Goal: Information Seeking & Learning: Learn about a topic

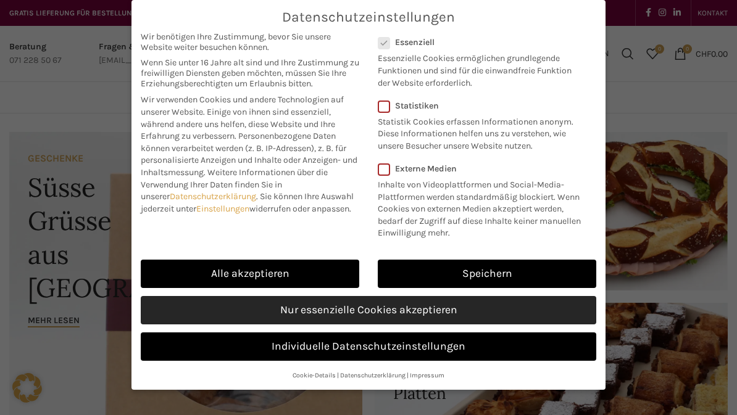
click at [303, 315] on link "Nur essenzielle Cookies akzeptieren" at bounding box center [368, 310] width 455 height 28
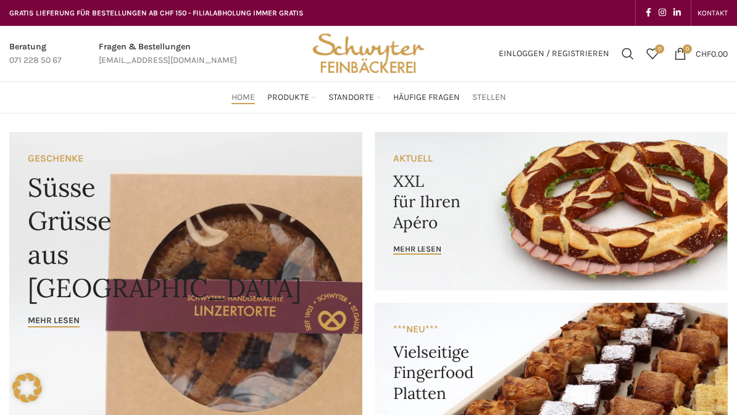
click at [495, 98] on span "Stellen" at bounding box center [489, 98] width 34 height 12
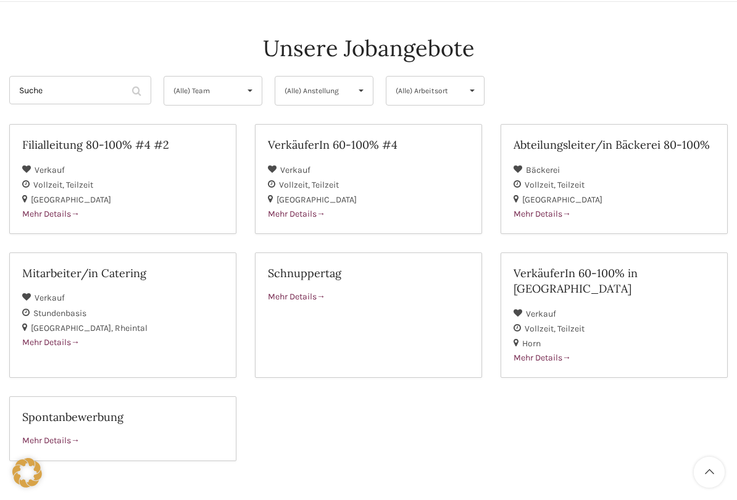
scroll to position [112, 0]
click at [134, 415] on div "Mehr Details" at bounding box center [122, 440] width 201 height 14
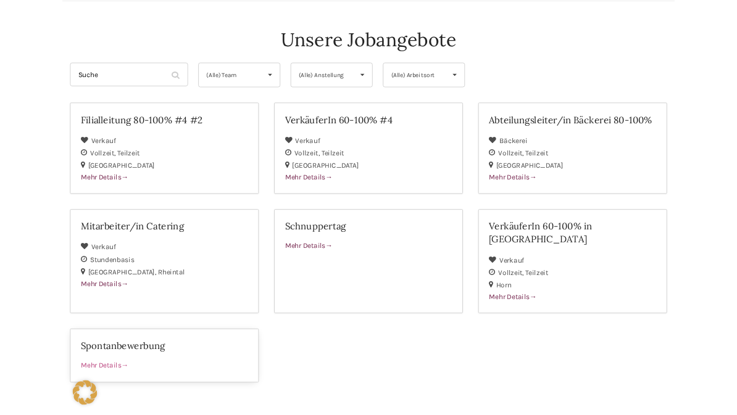
scroll to position [147, 0]
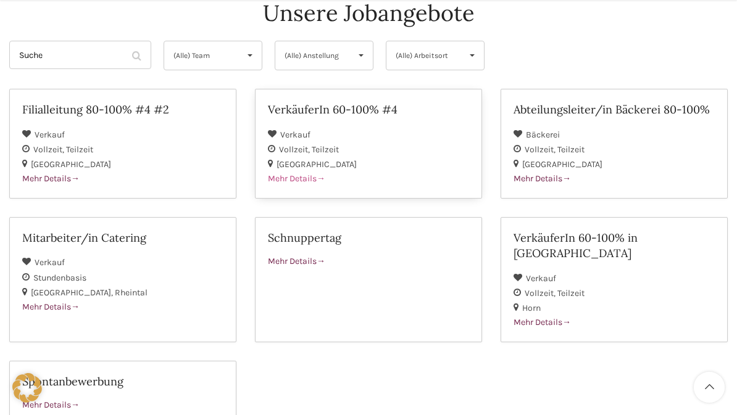
click at [289, 179] on span "Mehr Details" at bounding box center [296, 178] width 57 height 10
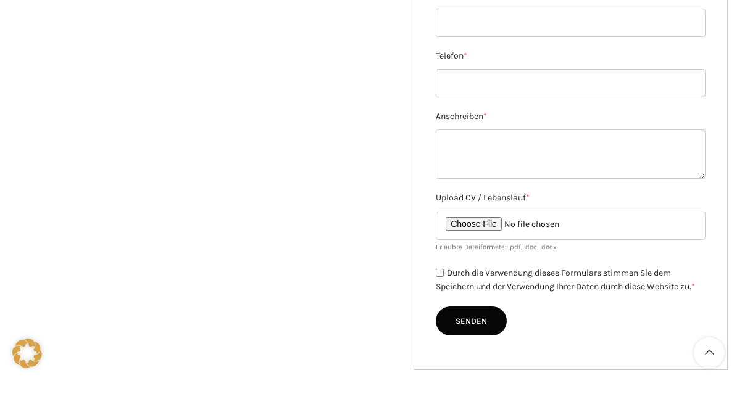
scroll to position [339, 0]
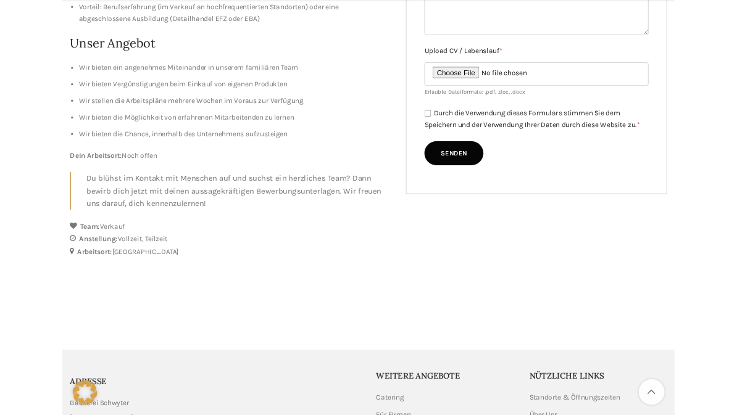
scroll to position [510, 0]
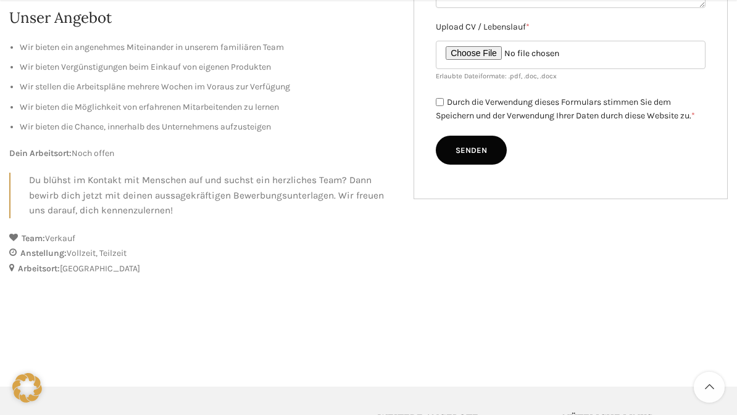
click at [72, 265] on span "St. Gallen" at bounding box center [100, 269] width 80 height 10
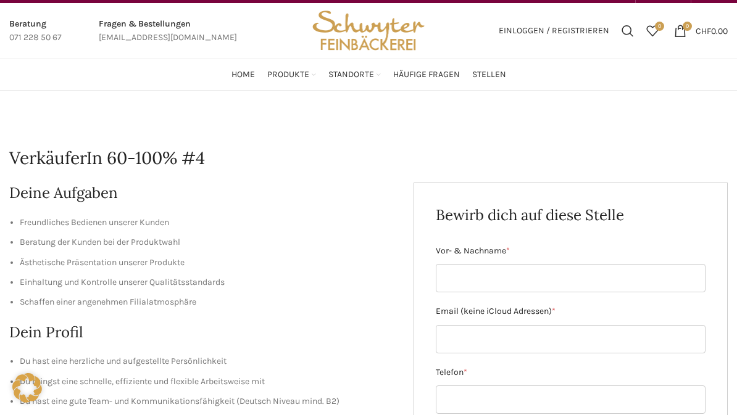
scroll to position [0, 0]
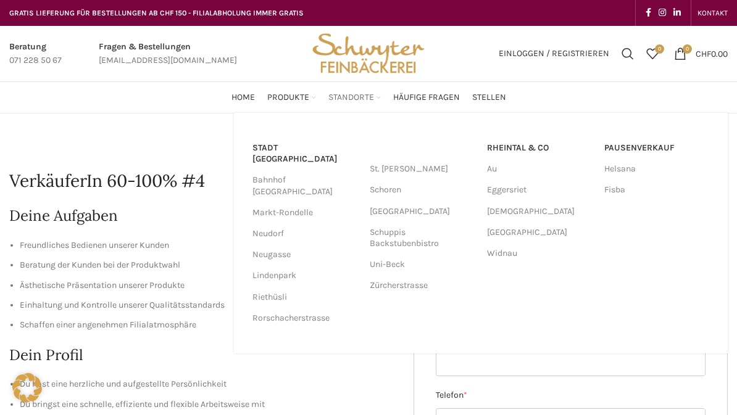
click at [355, 99] on span "Standorte" at bounding box center [351, 98] width 46 height 12
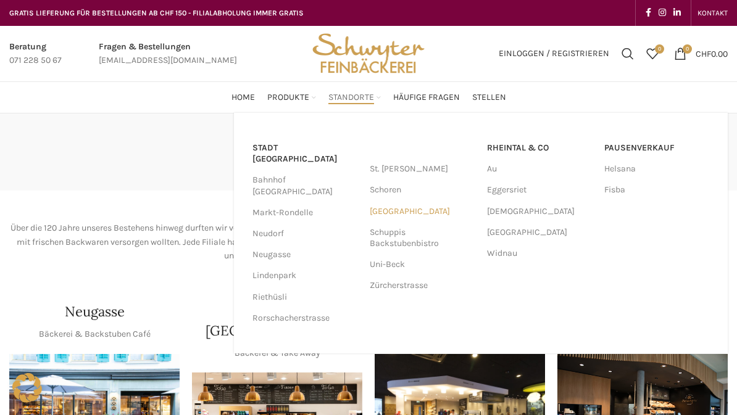
click at [391, 207] on link "[GEOGRAPHIC_DATA]" at bounding box center [422, 211] width 105 height 21
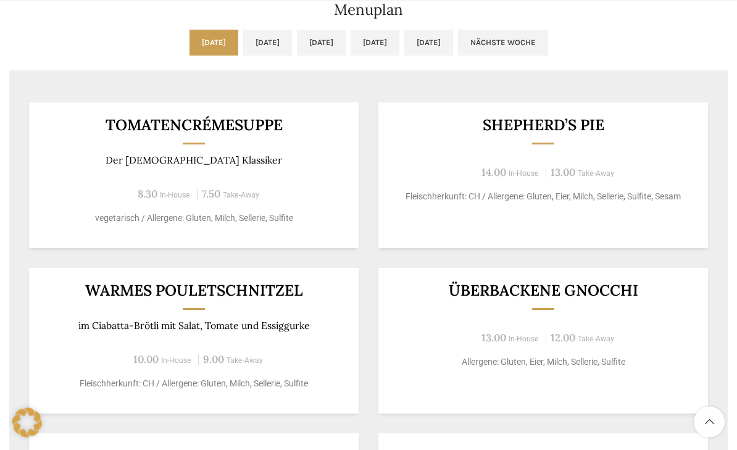
scroll to position [675, 0]
click at [0, 0] on html "GRATIS LIEFERUNG FÜR BESTELLUNGEN AB CHF 150 - FILIALABHOLUNG IMMER GRATIS KONT…" at bounding box center [368, 167] width 737 height 1684
click at [392, 238] on div "Shepherd’s Pie 14.00 In-House 13.00 Take-Away Fleischherkunft: CH / Allergene: …" at bounding box center [543, 175] width 330 height 146
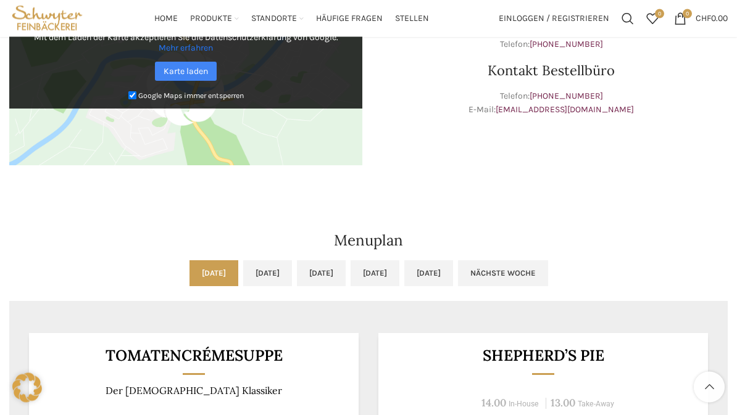
scroll to position [0, 0]
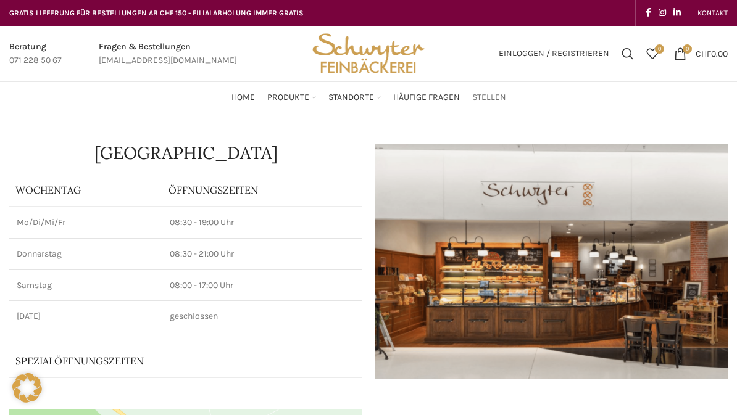
click at [494, 97] on span "Stellen" at bounding box center [489, 98] width 34 height 12
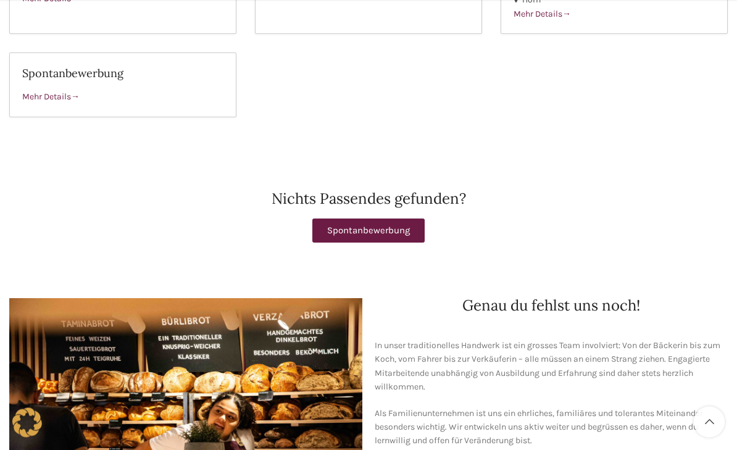
scroll to position [455, 0]
